Goal: Navigation & Orientation: Find specific page/section

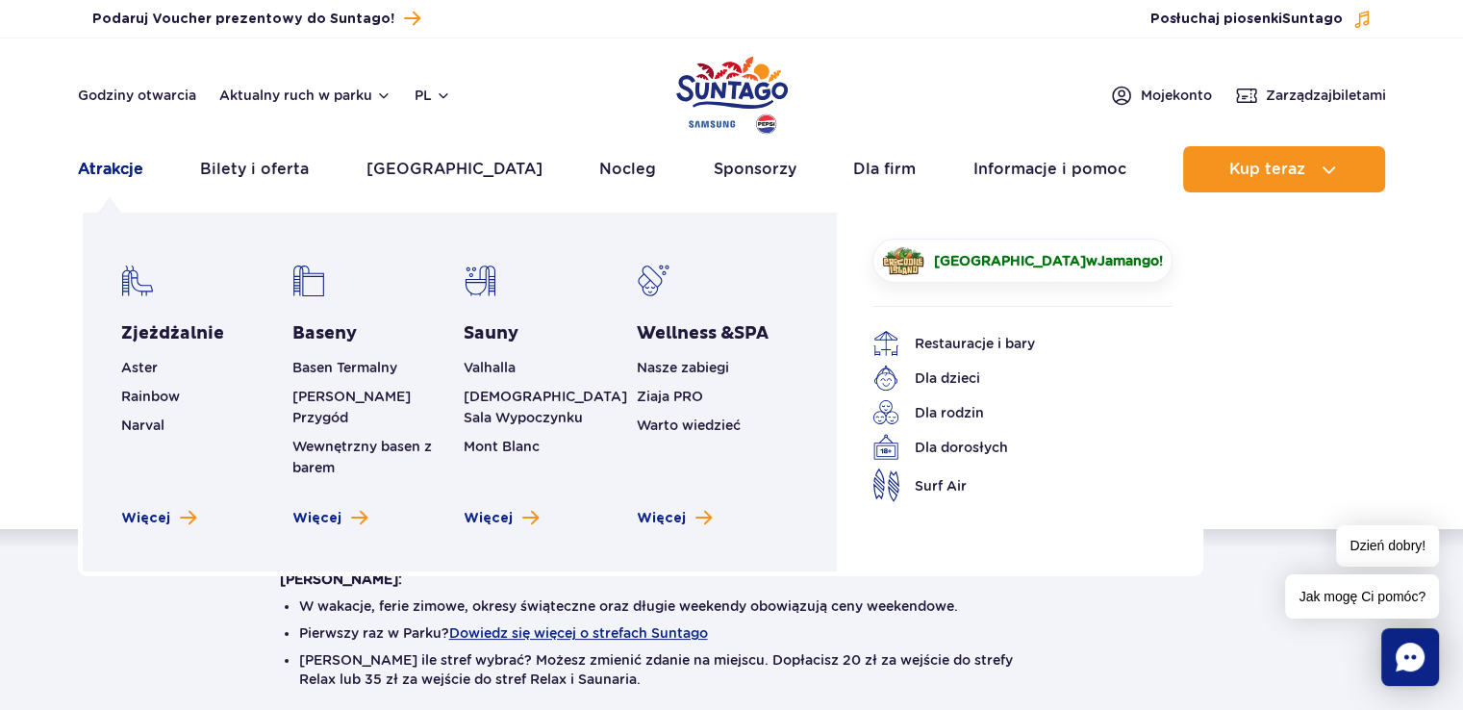
click at [107, 165] on link "Atrakcje" at bounding box center [110, 169] width 65 height 46
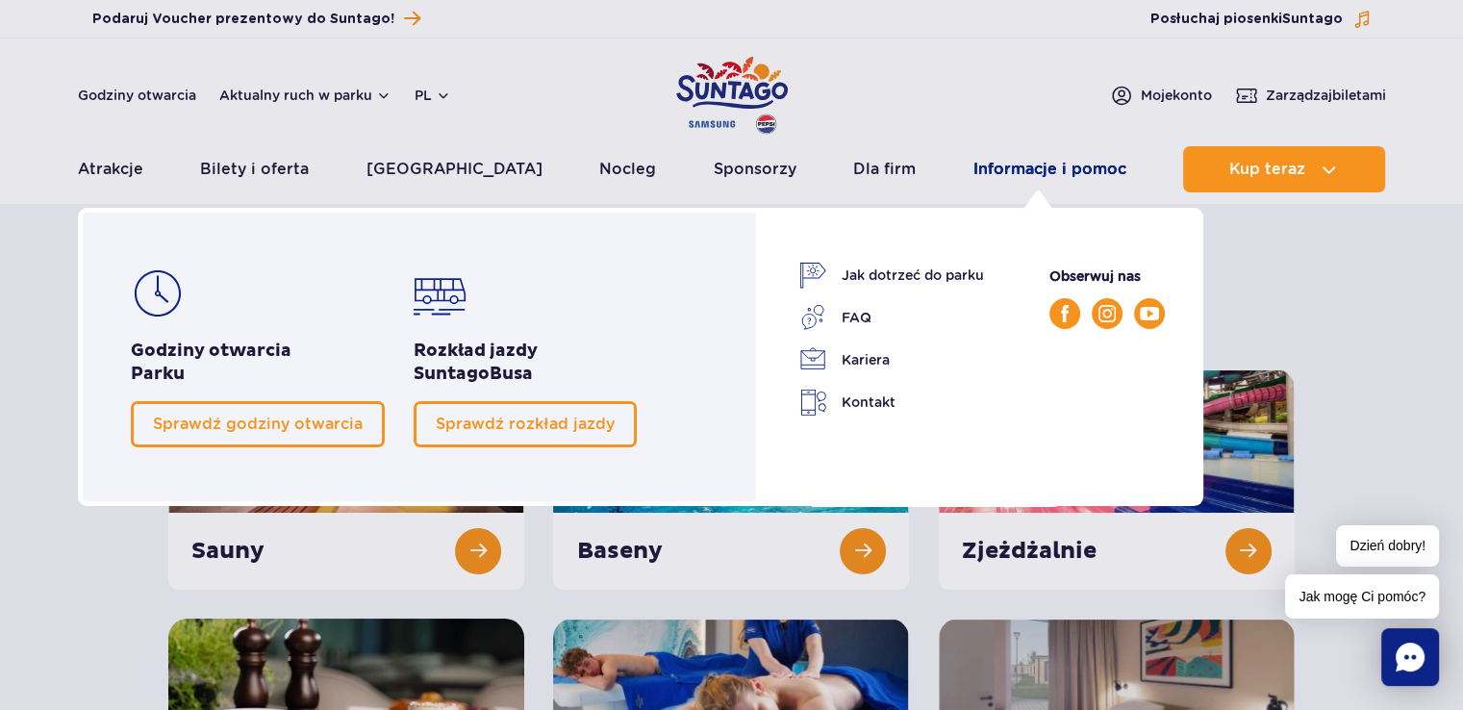
click at [1019, 168] on link "Informacje i pomoc" at bounding box center [1050, 169] width 153 height 46
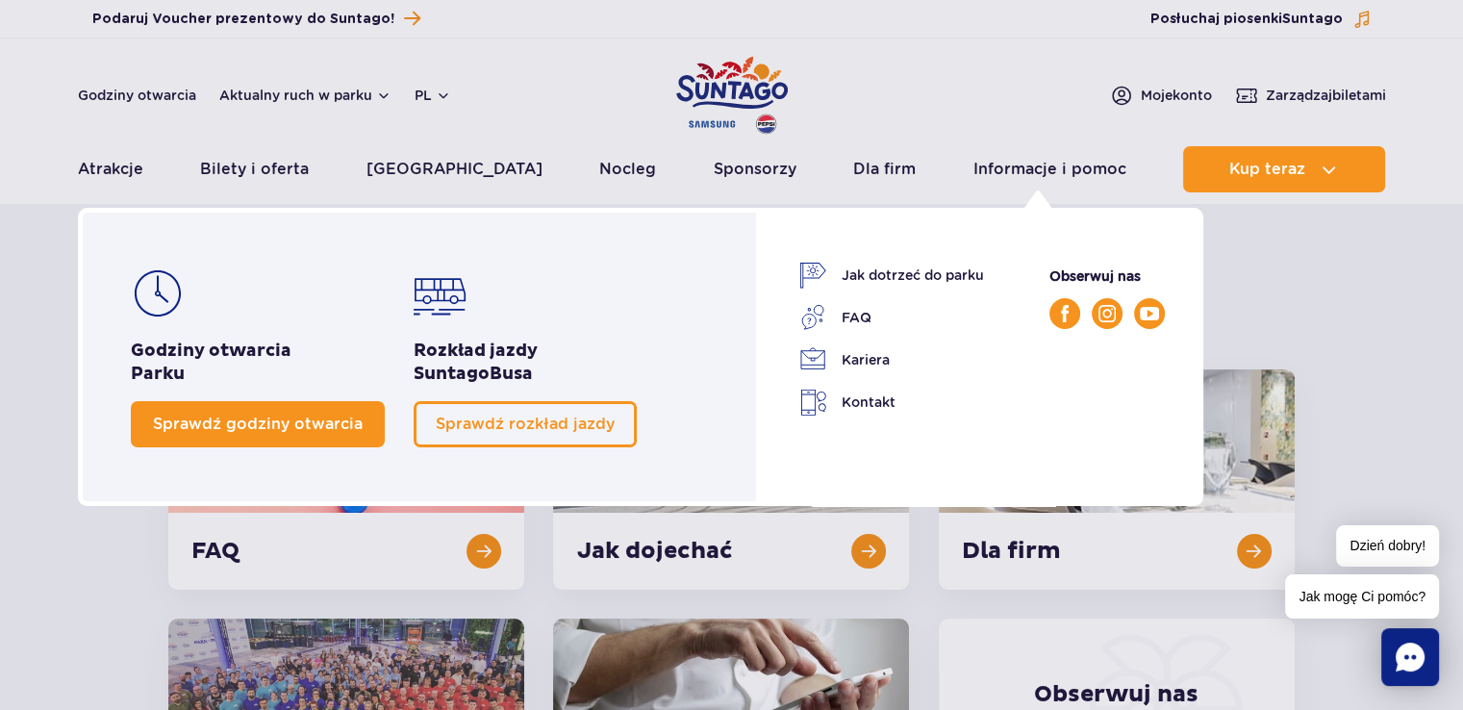
click at [285, 430] on span "Sprawdź godziny otwarcia" at bounding box center [258, 424] width 210 height 18
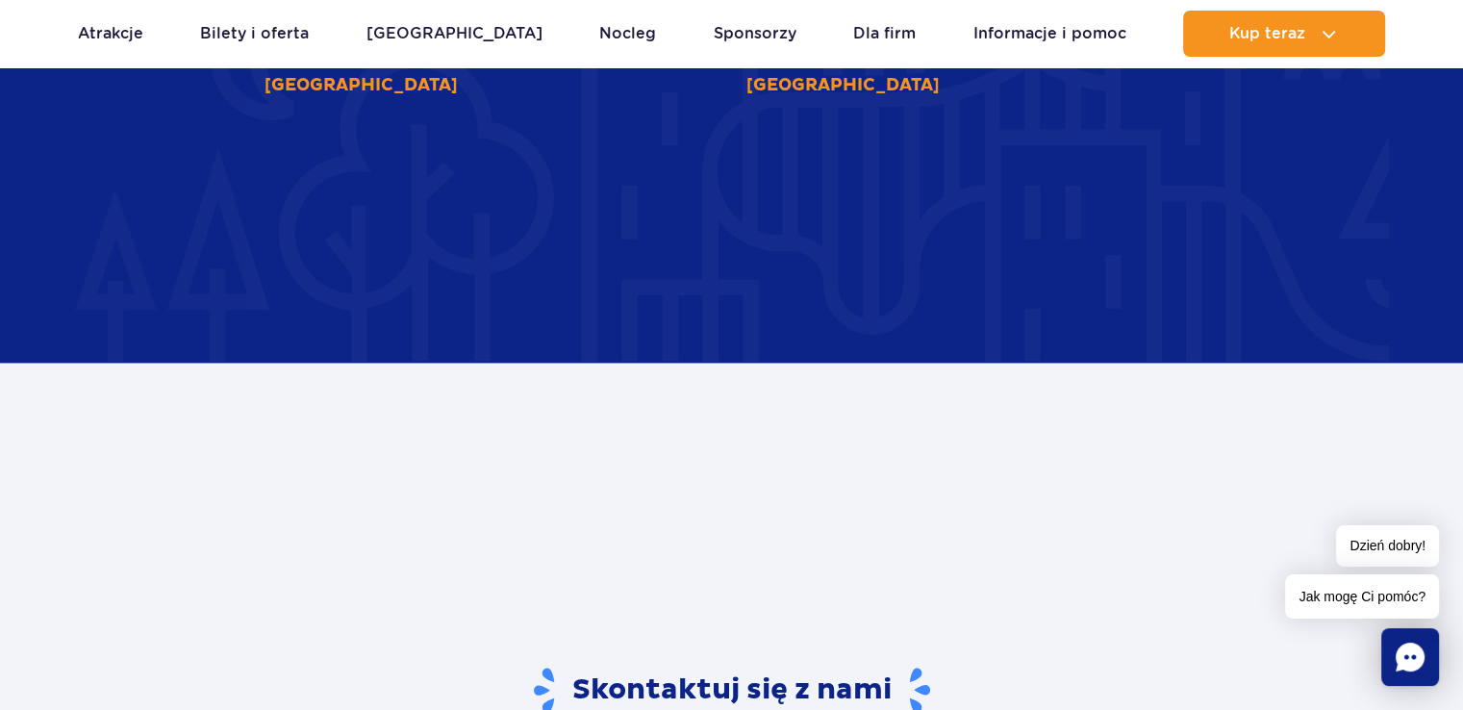
scroll to position [2912, 0]
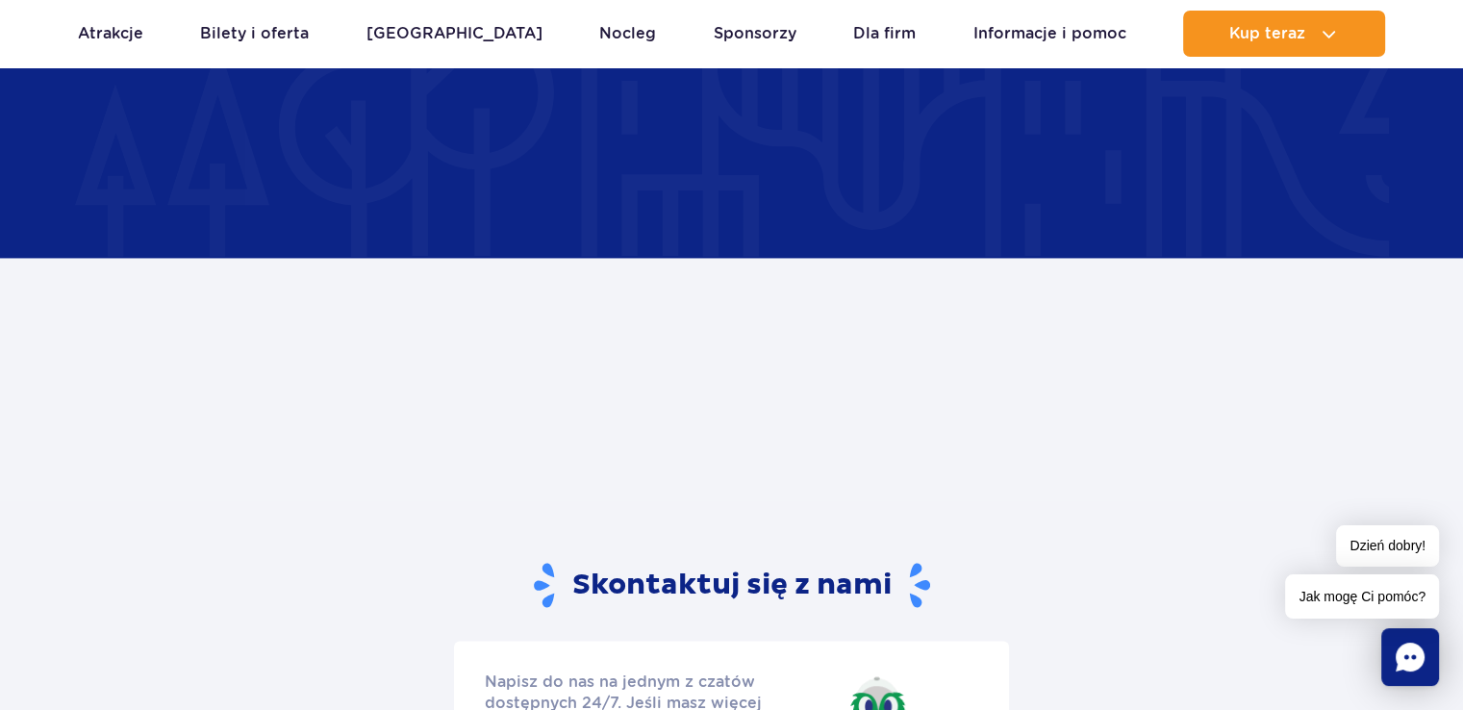
click at [1260, 342] on div at bounding box center [780, 293] width 1030 height 414
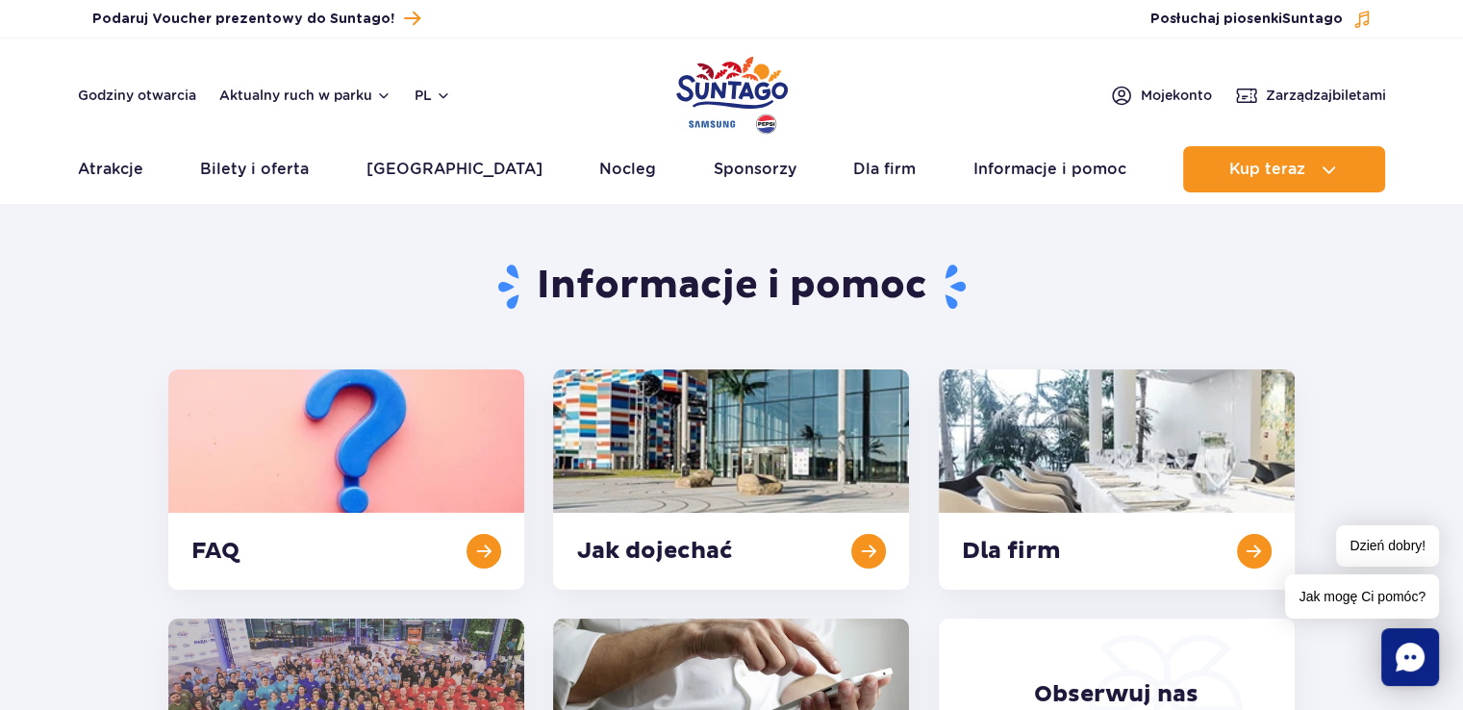
scroll to position [0, 0]
click at [324, 95] on button "Aktualny ruch w parku" at bounding box center [305, 95] width 172 height 15
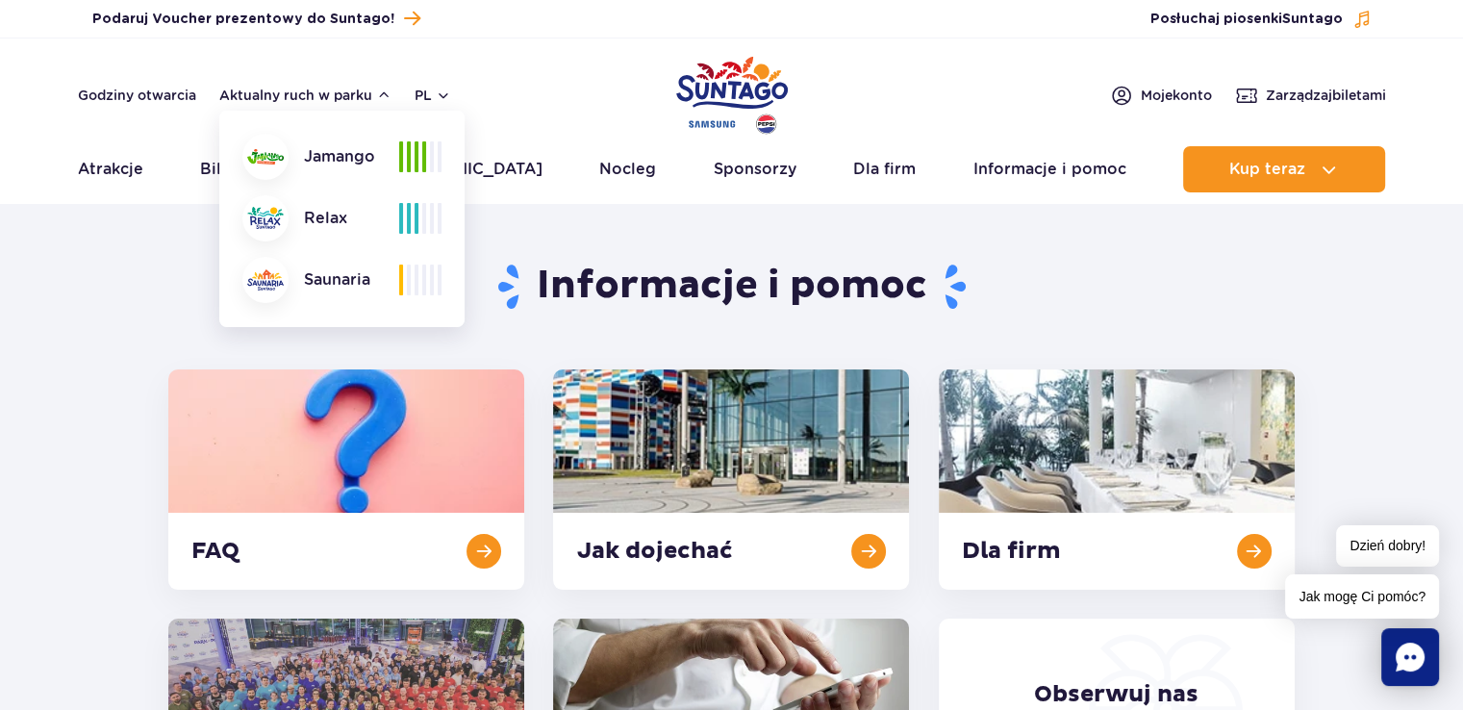
click at [277, 149] on img at bounding box center [265, 156] width 37 height 15
click at [427, 147] on div at bounding box center [420, 156] width 42 height 31
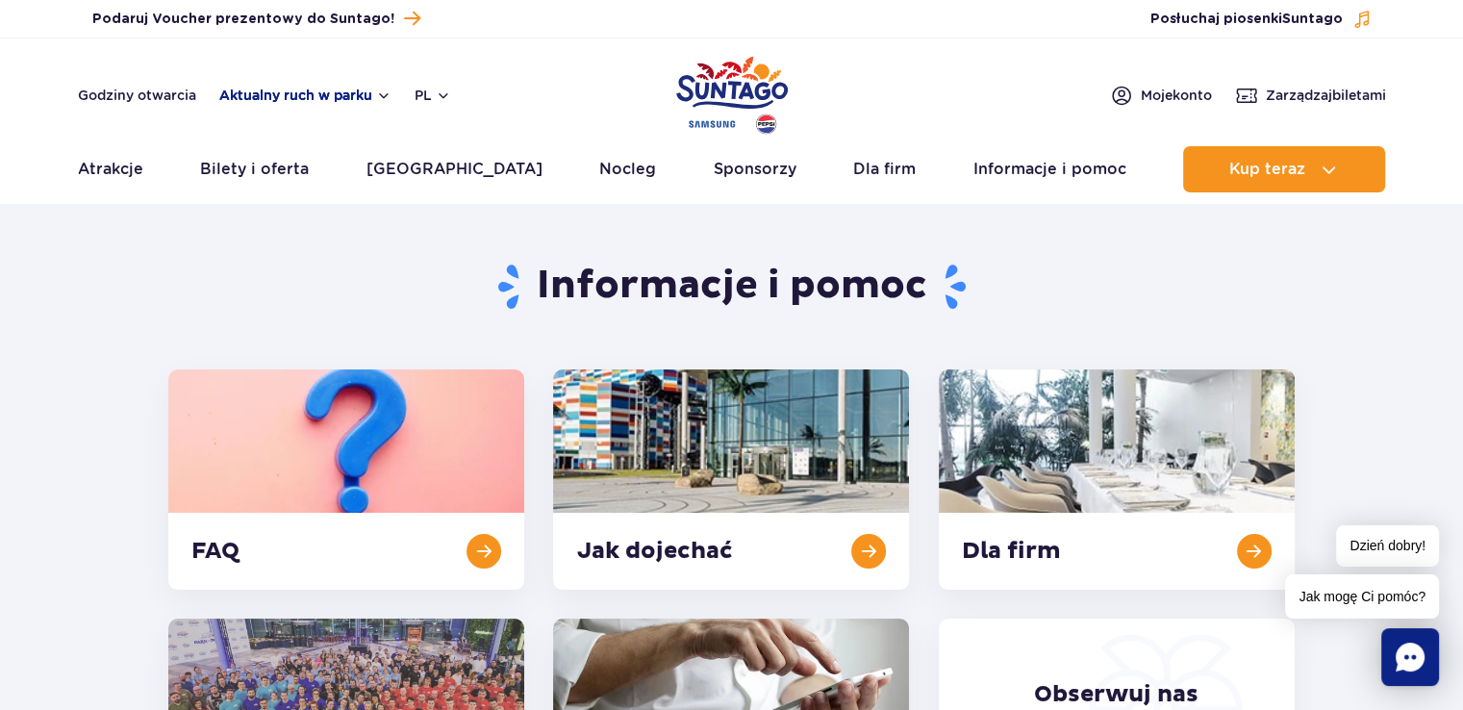
drag, startPoint x: 316, startPoint y: 97, endPoint x: 339, endPoint y: 95, distance: 23.2
click at [316, 97] on button "Aktualny ruch w parku" at bounding box center [305, 95] width 172 height 15
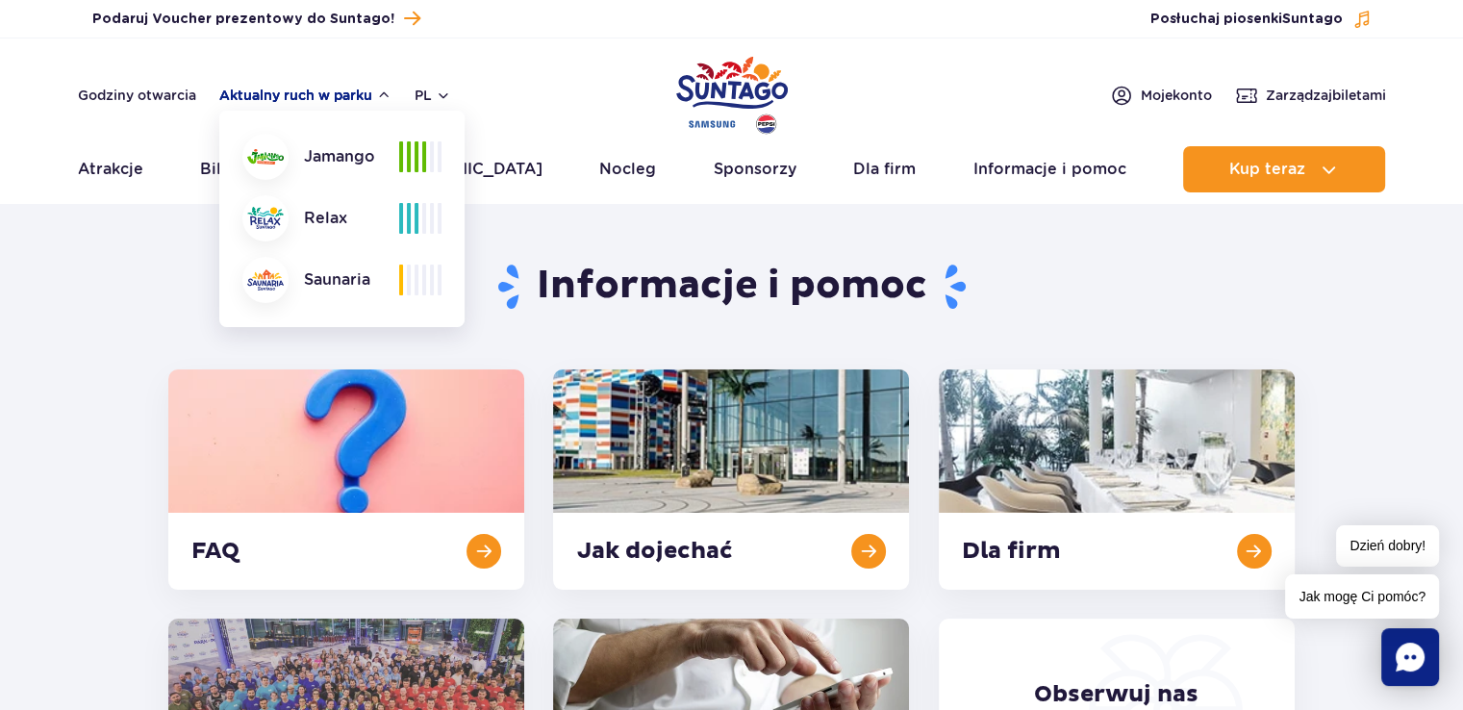
click at [385, 96] on button "Aktualny ruch w parku" at bounding box center [305, 95] width 172 height 15
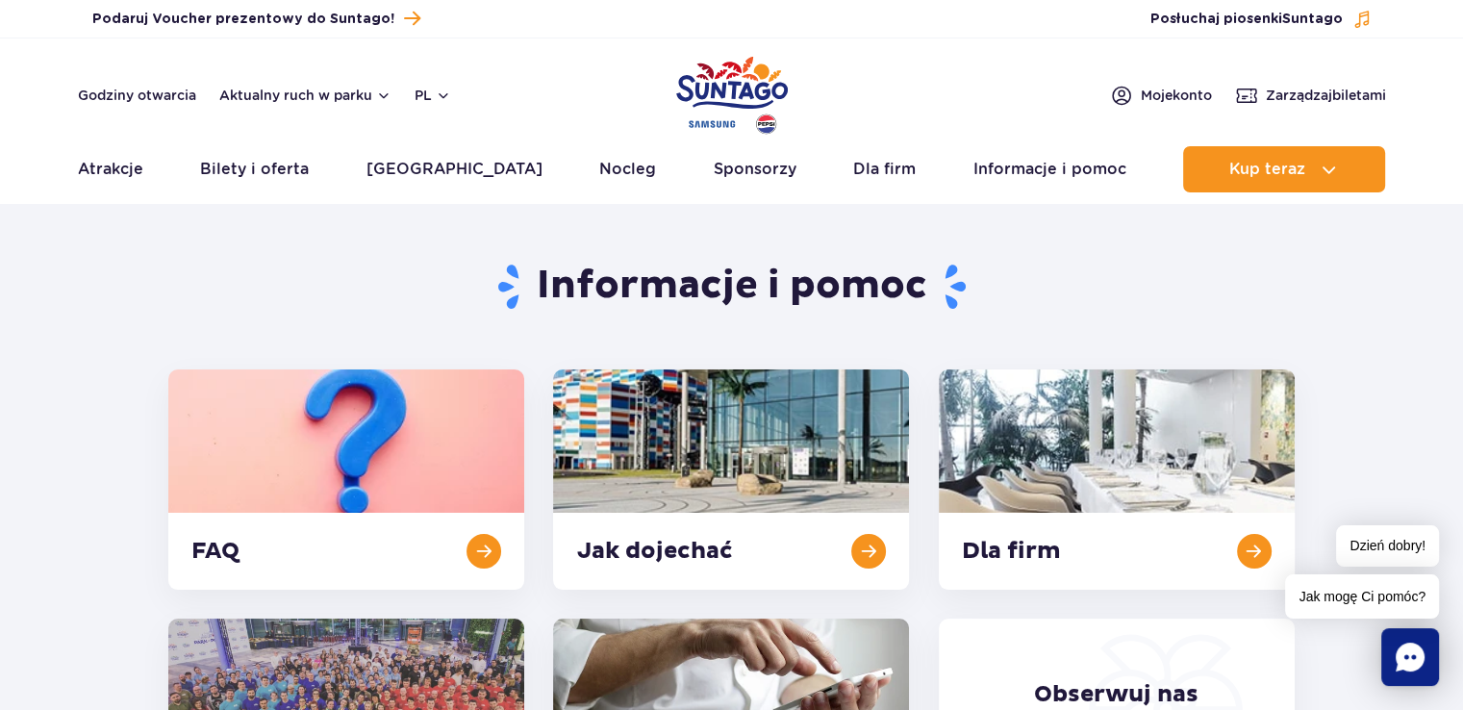
drag, startPoint x: 384, startPoint y: 93, endPoint x: 396, endPoint y: 101, distance: 14.7
click at [385, 93] on button "Aktualny ruch w parku" at bounding box center [305, 95] width 172 height 15
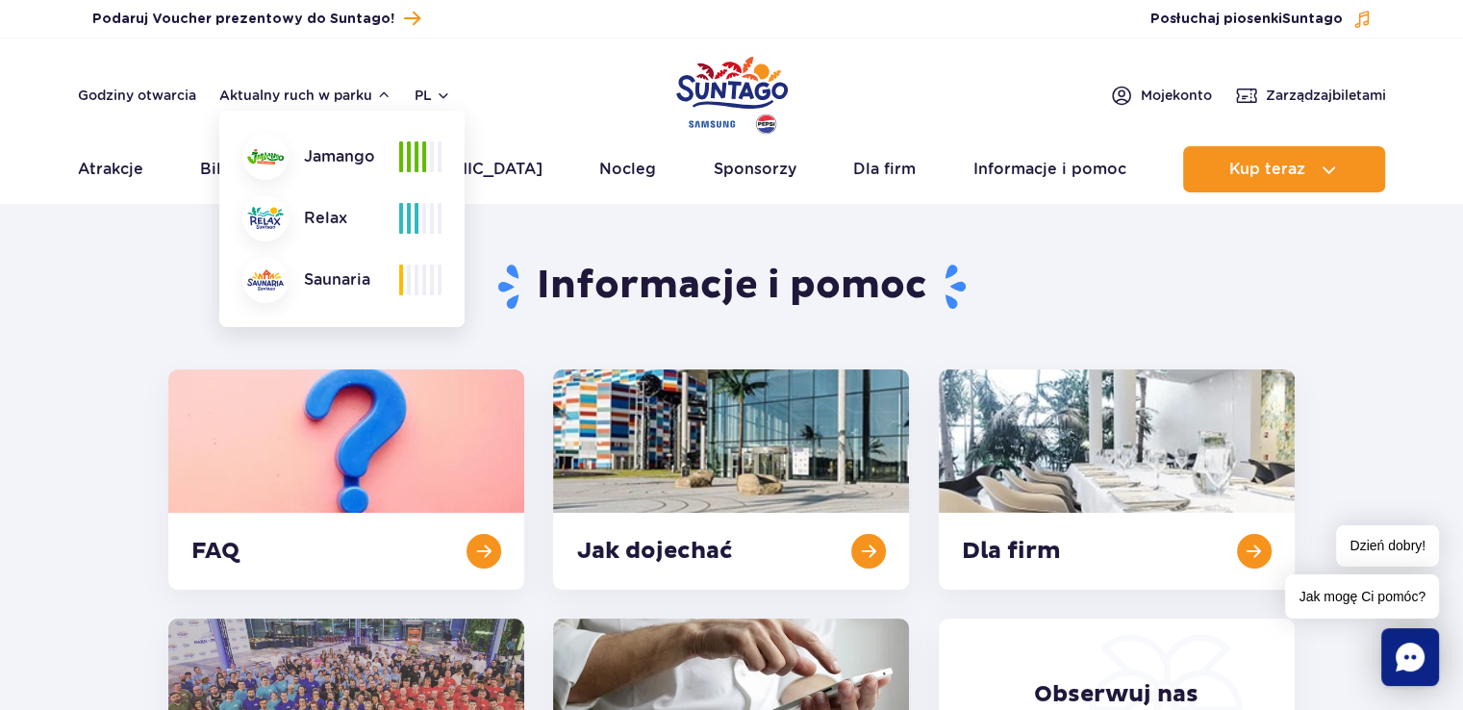
click at [434, 163] on div at bounding box center [420, 156] width 42 height 31
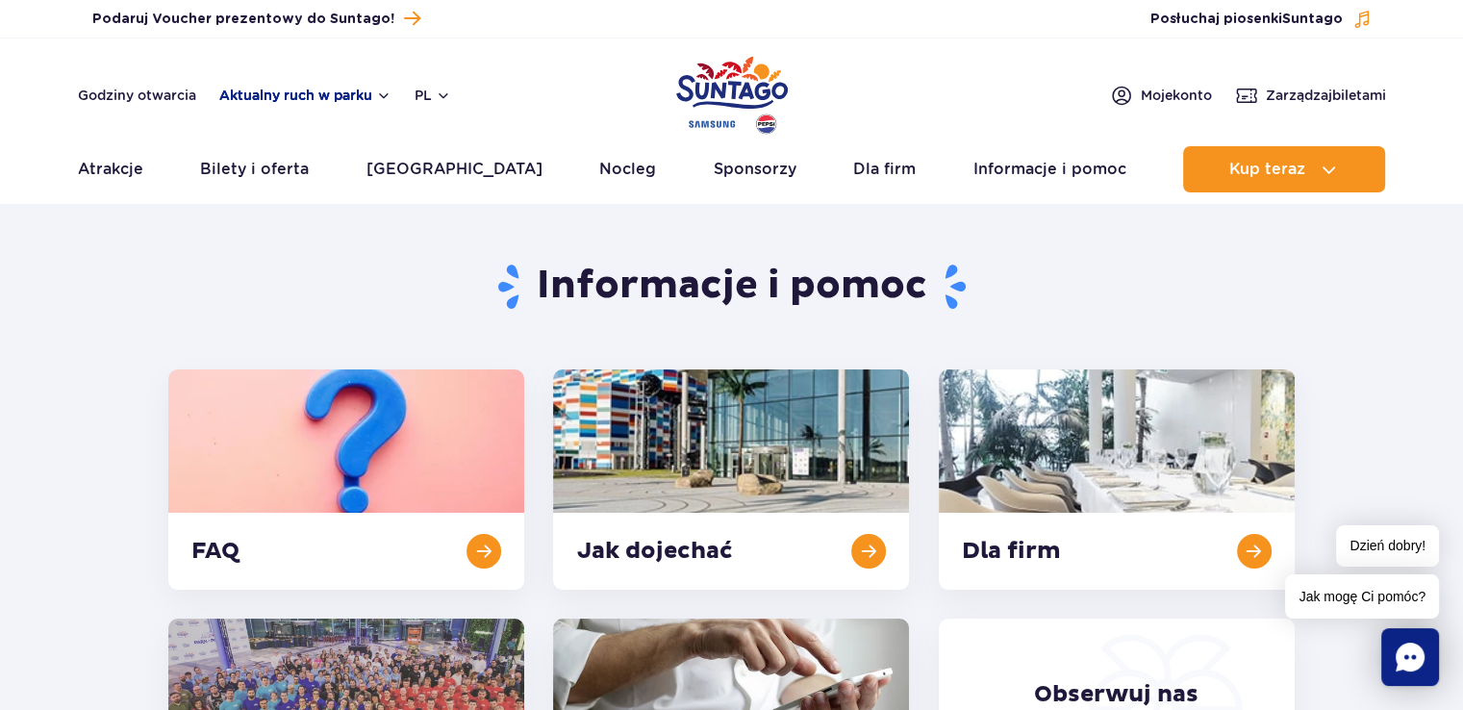
click at [366, 88] on button "Aktualny ruch w parku" at bounding box center [305, 95] width 172 height 15
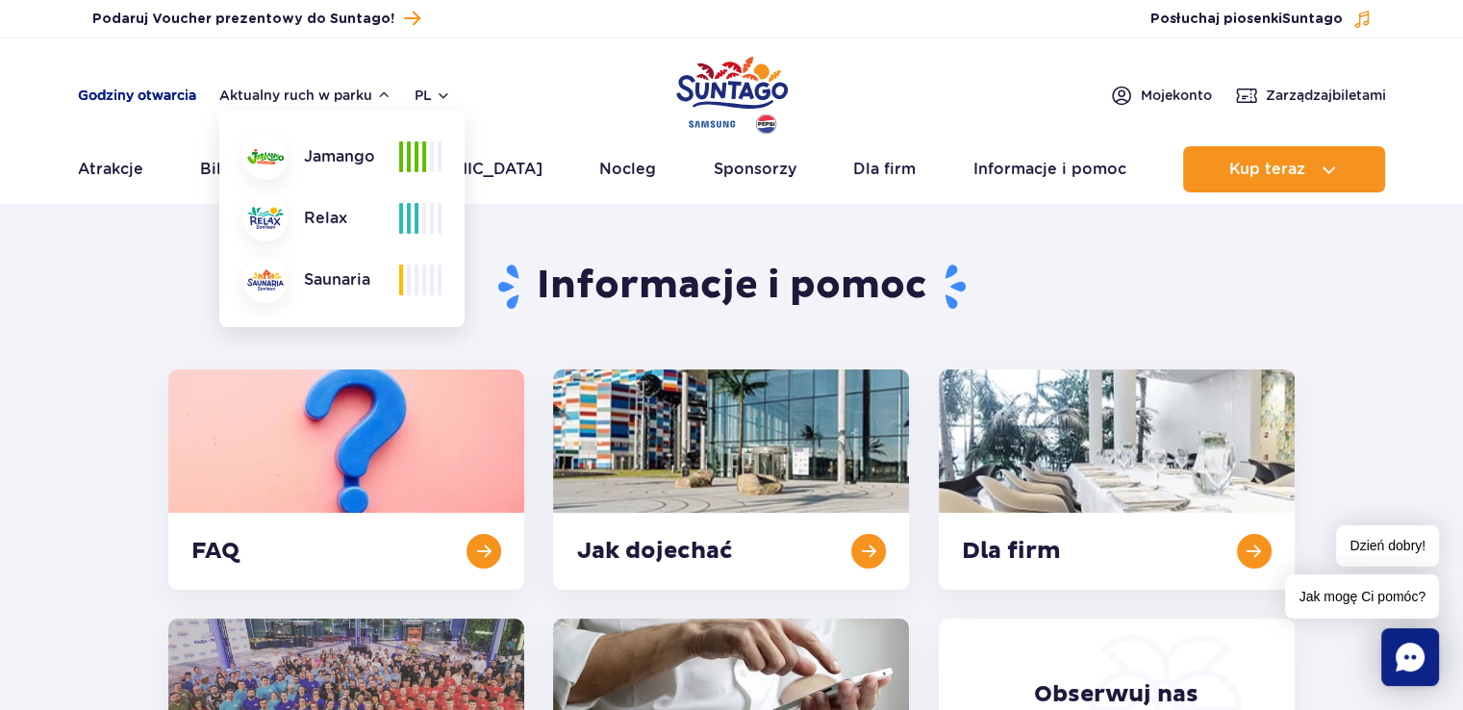
click at [154, 98] on link "Godziny otwarcia" at bounding box center [137, 95] width 118 height 19
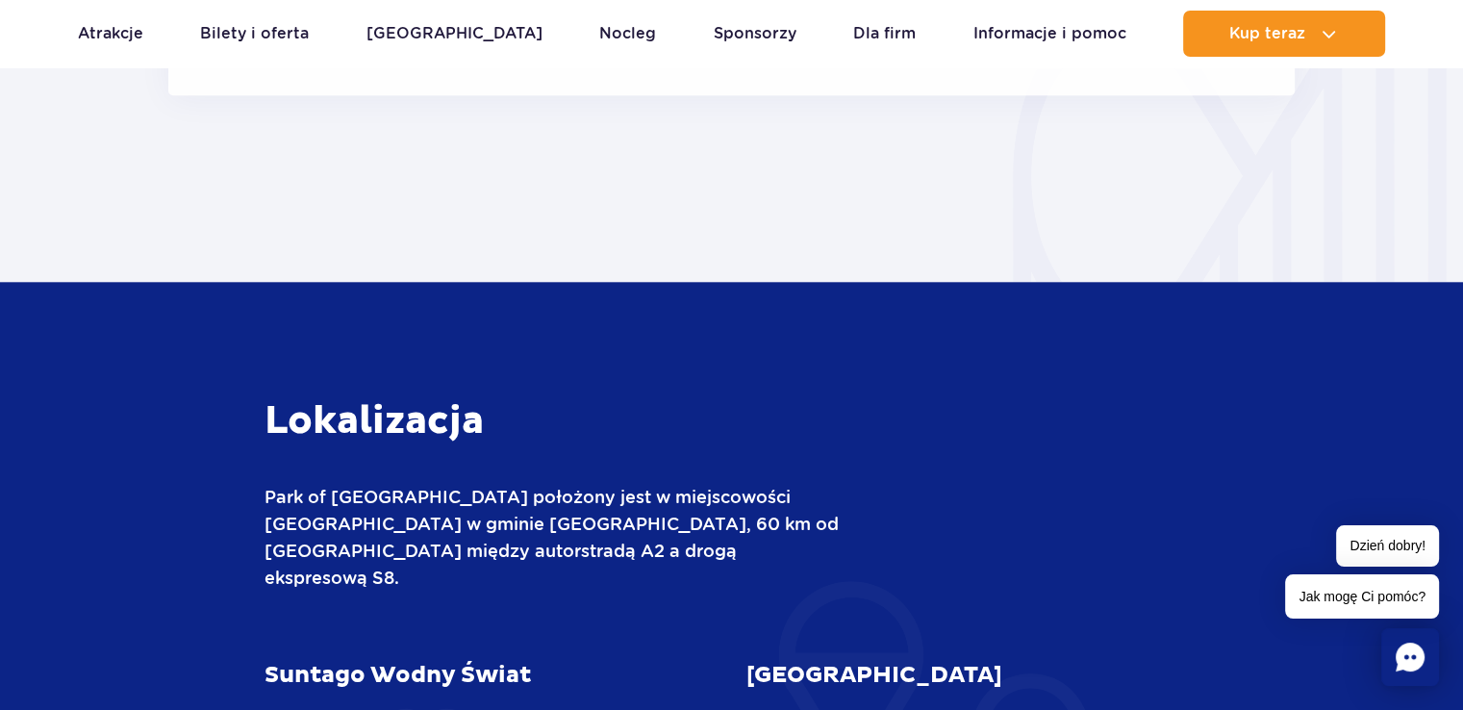
scroll to position [2046, 0]
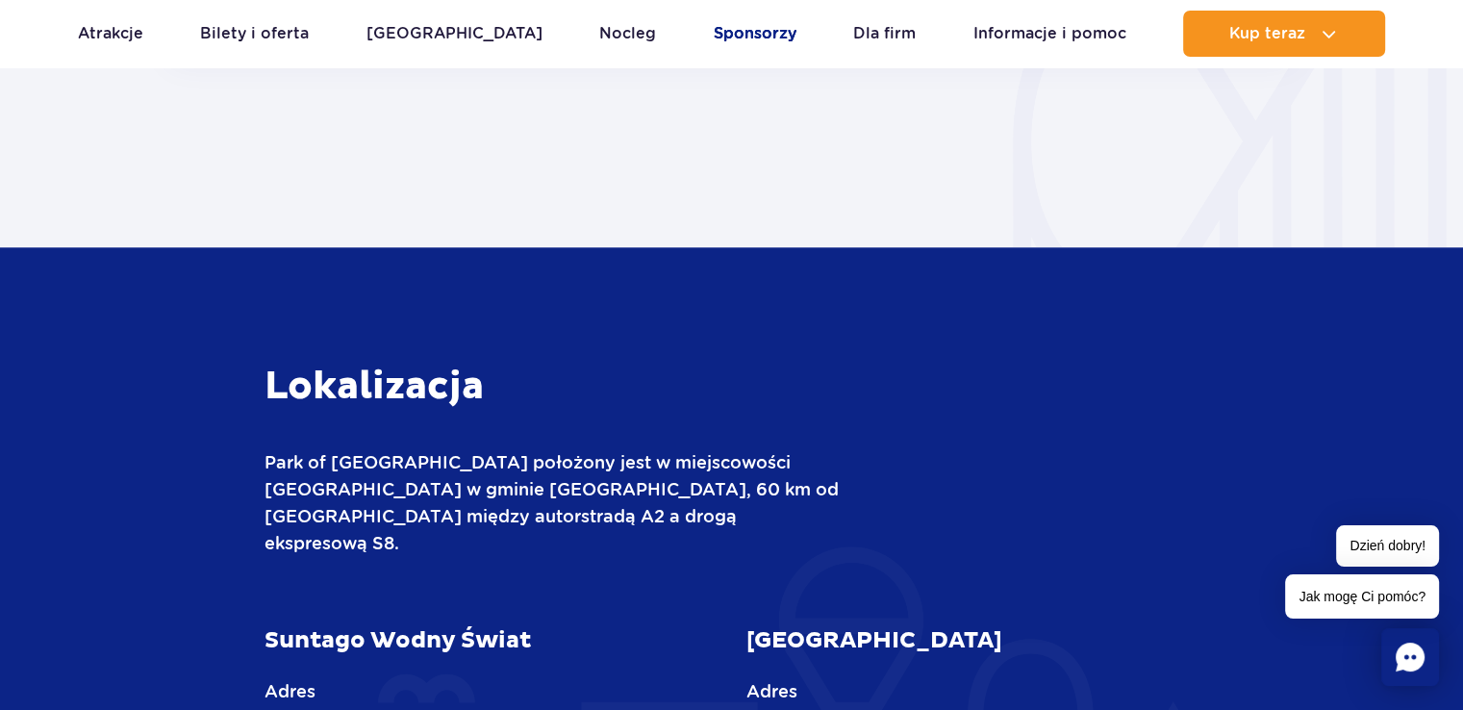
click at [714, 32] on link "Sponsorzy" at bounding box center [755, 34] width 83 height 46
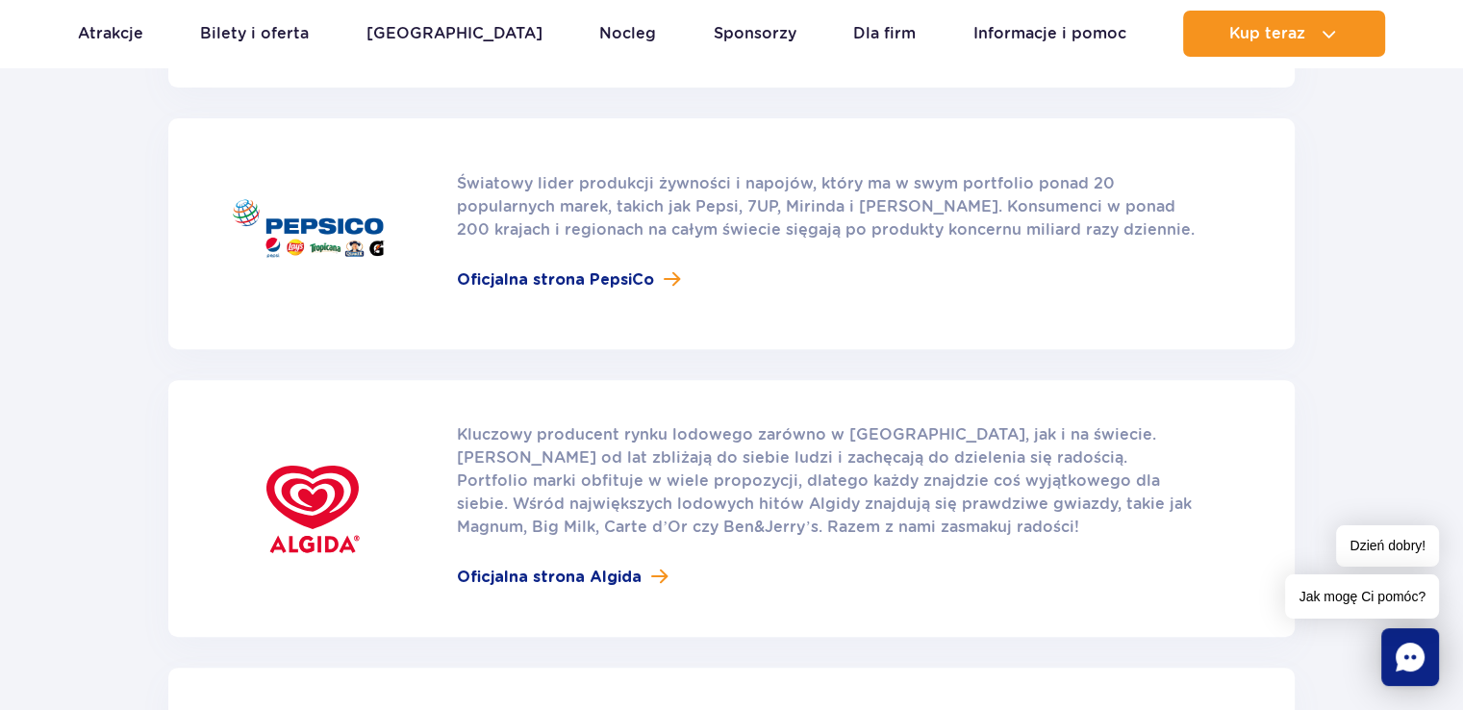
scroll to position [577, 0]
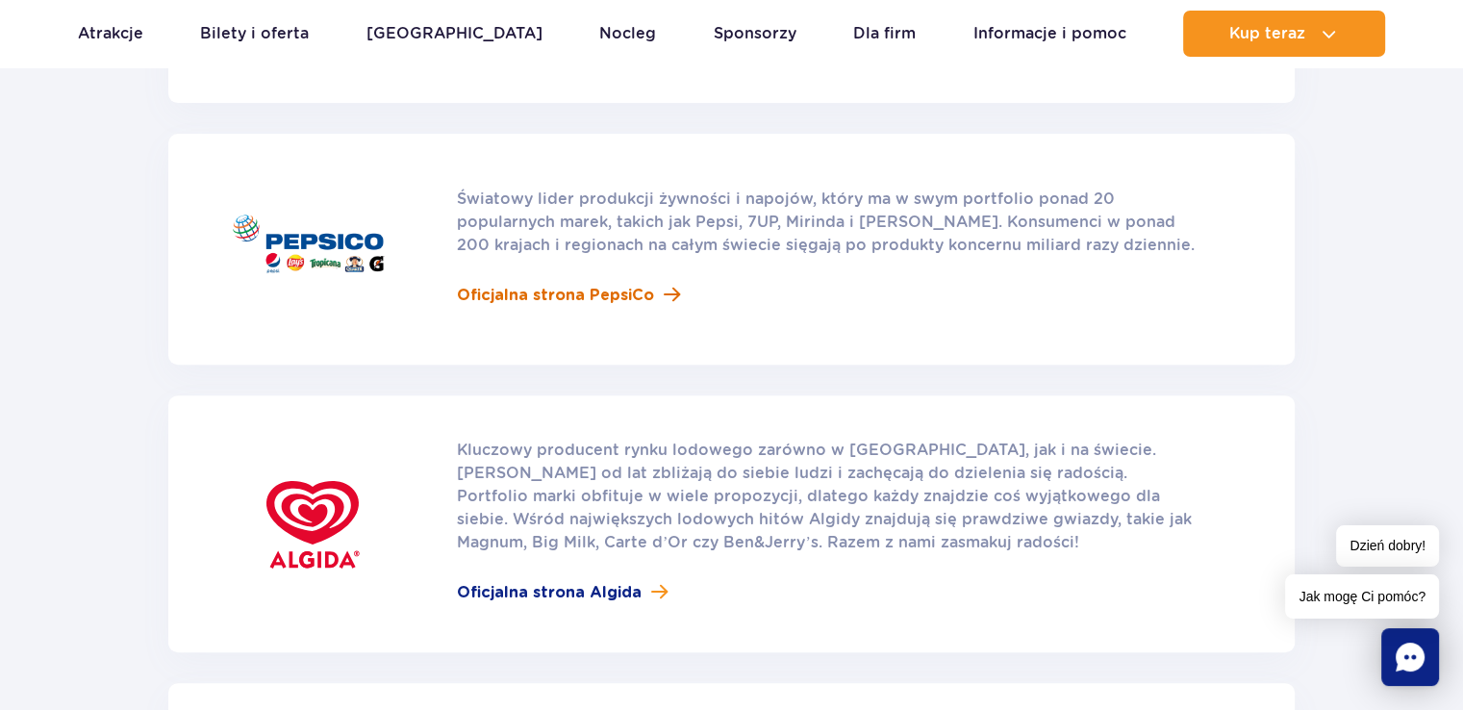
click at [544, 284] on span "Oficjalna strona PepsiCo" at bounding box center [555, 295] width 197 height 23
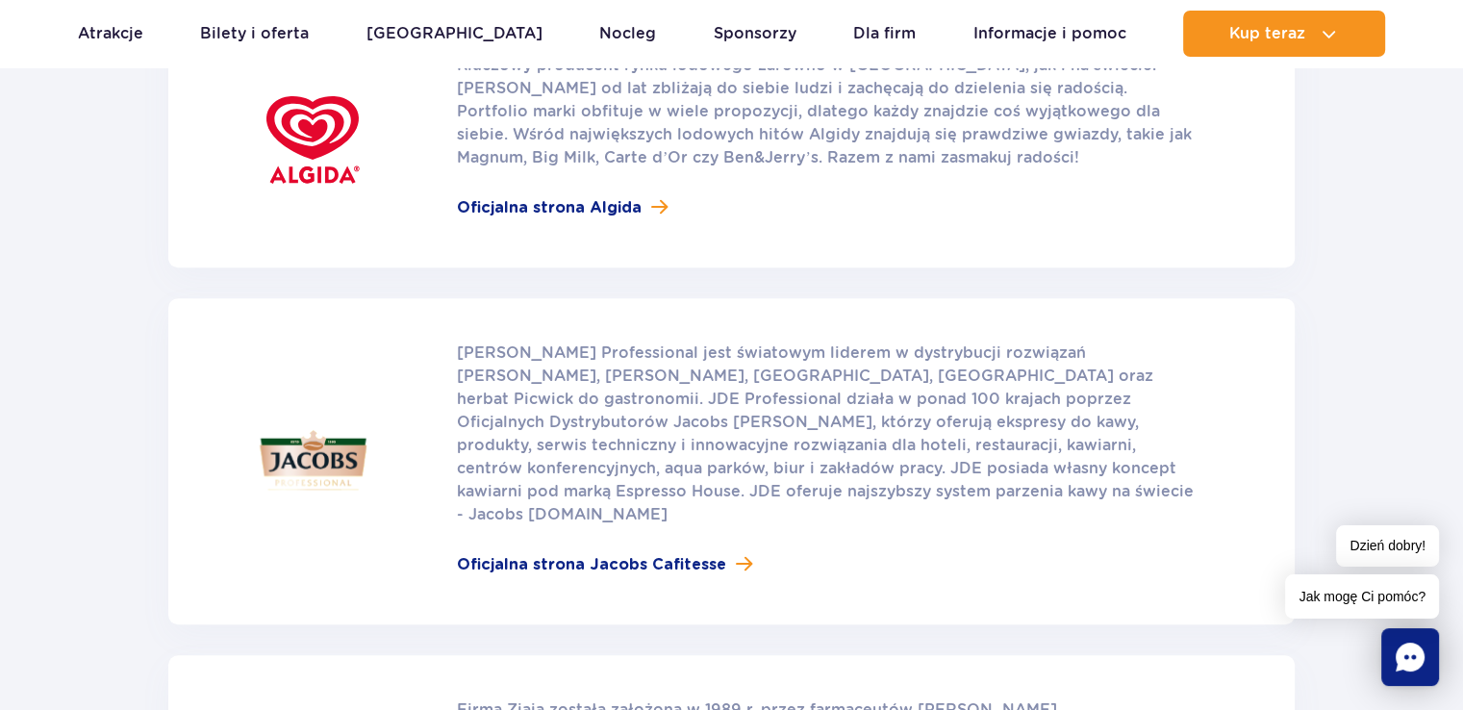
scroll to position [0, 0]
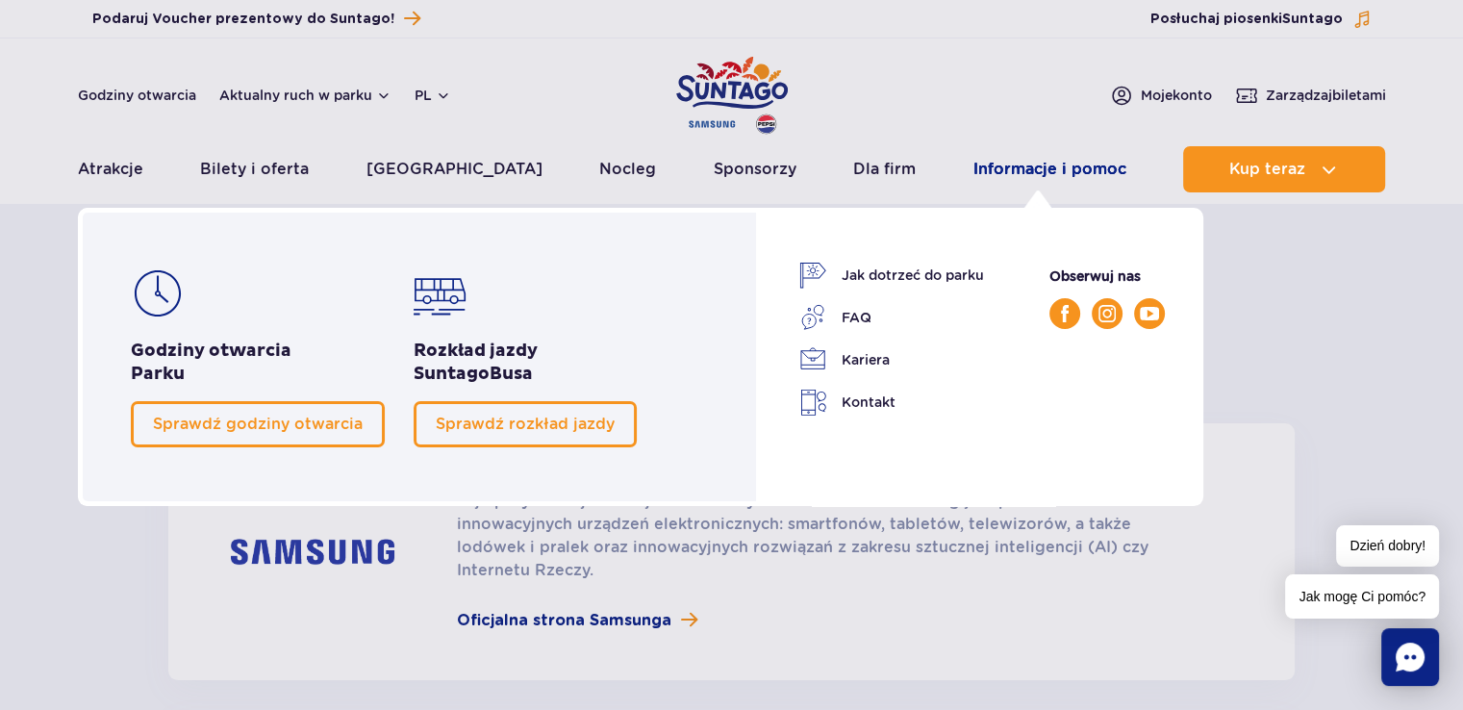
click at [1022, 170] on link "Informacje i pomoc" at bounding box center [1050, 169] width 153 height 46
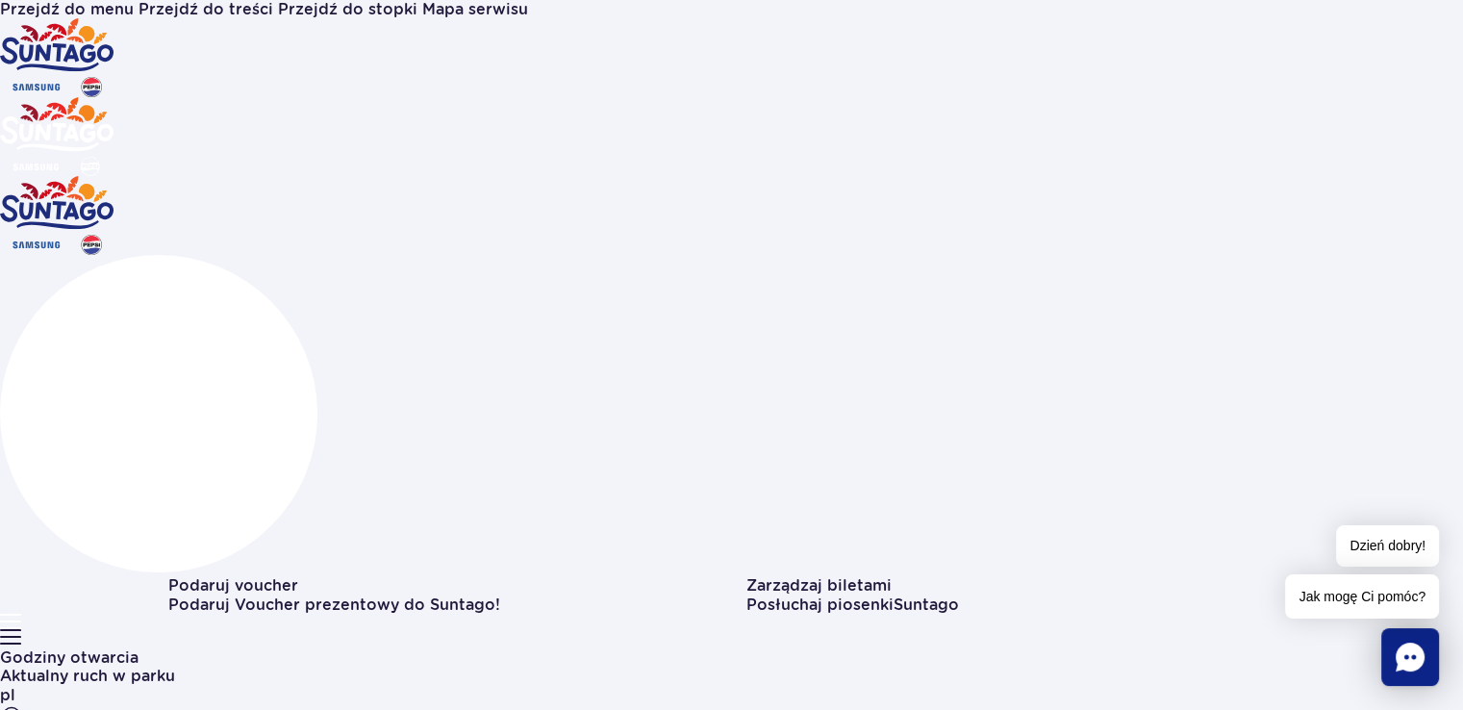
click at [959, 595] on span "Posłuchaj piosenki Suntago" at bounding box center [853, 604] width 213 height 18
